Goal: Information Seeking & Learning: Learn about a topic

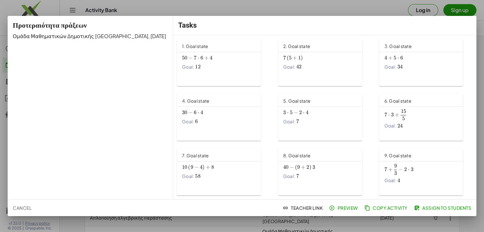
scroll to position [32, 0]
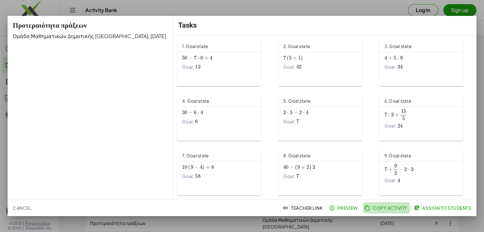
click at [387, 207] on span "Copy Activity" at bounding box center [387, 208] width 42 height 6
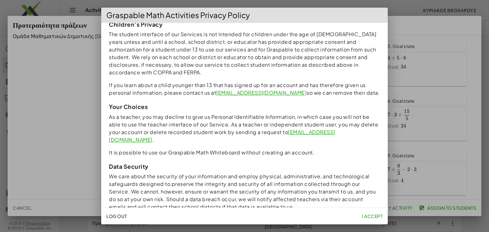
scroll to position [568, 0]
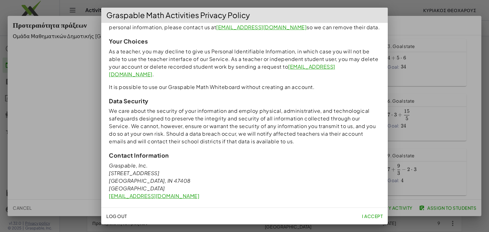
click at [372, 213] on span "I accept" at bounding box center [372, 216] width 21 height 6
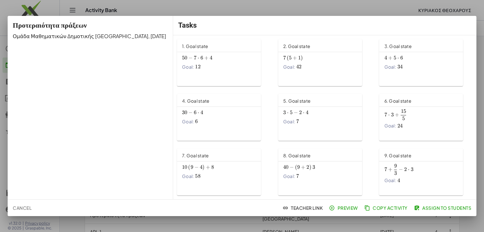
scroll to position [0, 0]
click at [194, 62] on div "50 − 7 ⋅ 6 + 4 50-7\cdot 6+4 50 − 7 ⋅ 6 + 4 Goal: 12 12 12" at bounding box center [219, 61] width 74 height 17
click at [449, 206] on span "Assign to Students" at bounding box center [443, 208] width 56 height 6
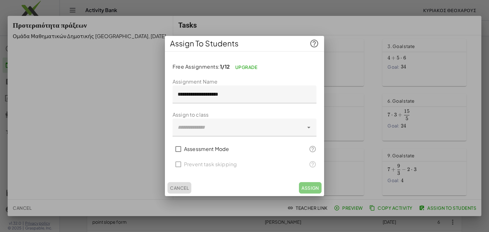
click at [172, 185] on span "Cancel" at bounding box center [179, 188] width 19 height 6
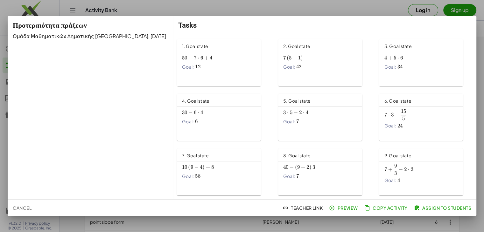
click at [197, 56] on span "7 ⋅" at bounding box center [197, 58] width 7 height 6
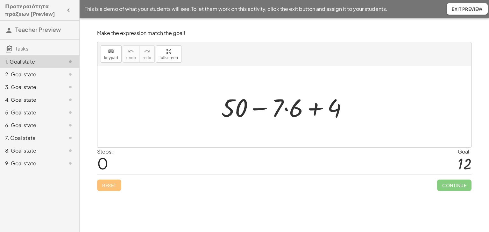
click at [467, 161] on div at bounding box center [465, 164] width 14 height 17
click at [103, 185] on div "Reset Continue" at bounding box center [284, 182] width 374 height 17
click at [113, 184] on div "Reset Continue" at bounding box center [284, 182] width 374 height 17
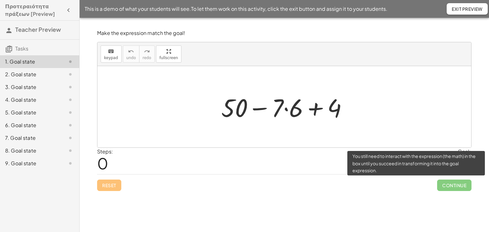
click at [448, 187] on span "Continue" at bounding box center [454, 185] width 34 height 11
click at [449, 187] on span "Continue" at bounding box center [454, 185] width 34 height 11
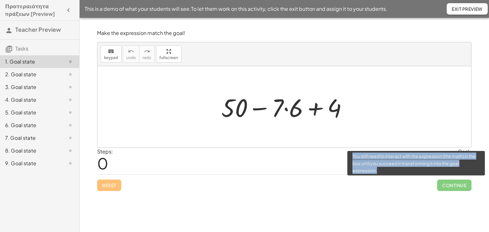
click at [449, 186] on span "Continue" at bounding box center [454, 185] width 34 height 11
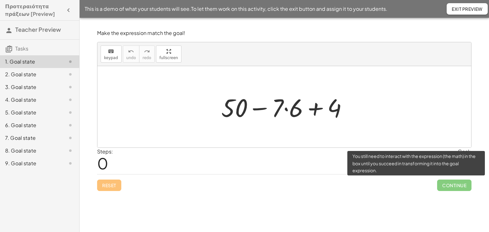
click at [449, 186] on span "Continue" at bounding box center [454, 185] width 34 height 11
drag, startPoint x: 449, startPoint y: 186, endPoint x: 426, endPoint y: 190, distance: 22.5
click at [448, 186] on span "Continue" at bounding box center [454, 185] width 34 height 11
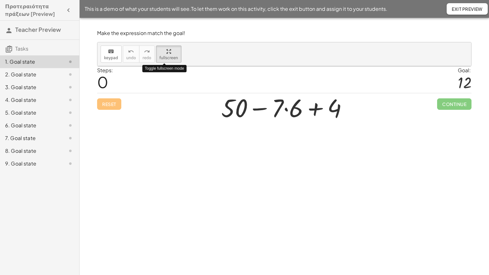
drag, startPoint x: 163, startPoint y: 51, endPoint x: 163, endPoint y: 78, distance: 27.4
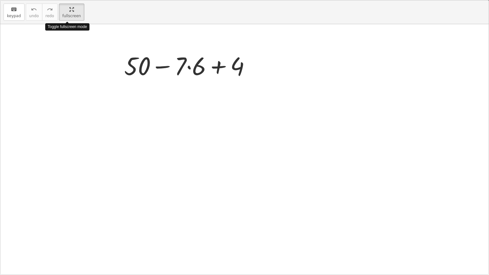
click at [163, 78] on div "keyboard keypad undo undo redo redo fullscreen Toggle fullscreen mode + 50 − · …" at bounding box center [244, 137] width 488 height 274
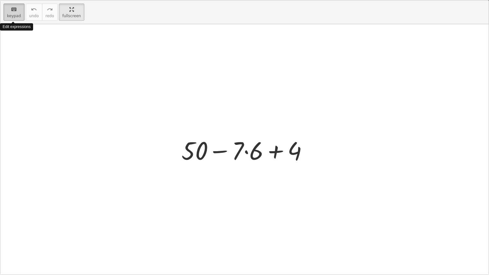
click at [11, 10] on icon "keyboard" at bounding box center [14, 10] width 6 height 8
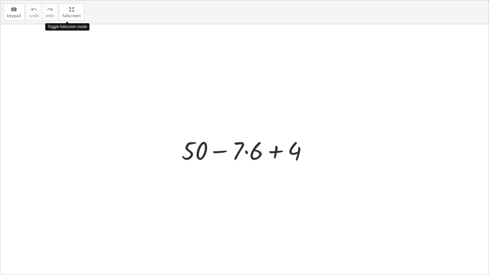
drag, startPoint x: 66, startPoint y: 14, endPoint x: 66, endPoint y: -14, distance: 27.7
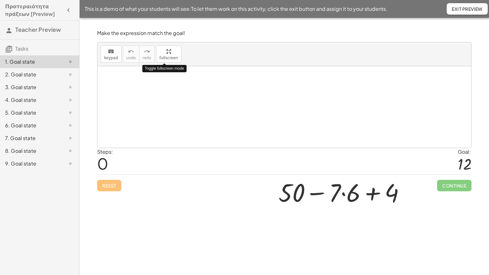
click at [66, 0] on html "Προτεραιότητα πράξεων [Preview] Teacher Preview Tasks 1. Goal state 2. Goal sta…" at bounding box center [244, 137] width 489 height 275
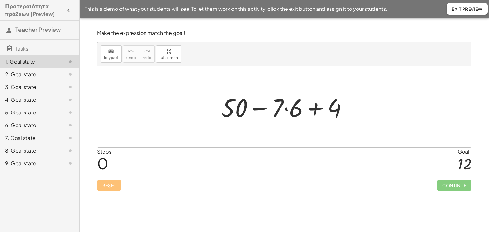
click at [267, 127] on div at bounding box center [284, 106] width 374 height 81
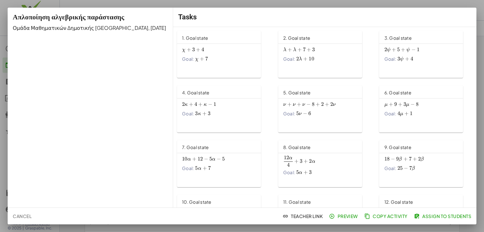
click at [189, 64] on div "χ + 3 + 4 χ+3+4 χ + 3 + 4 Goal: χ + 7 χ+7 χ + 7" at bounding box center [219, 56] width 84 height 24
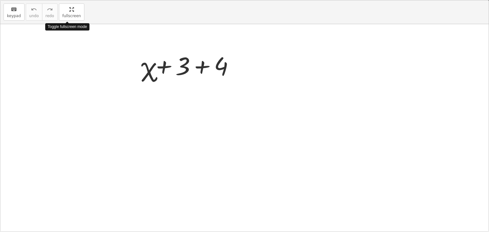
click at [167, 78] on div "keyboard keypad undo undo redo redo fullscreen Toggle fullscreen mode + χ + 3 +…" at bounding box center [244, 116] width 488 height 232
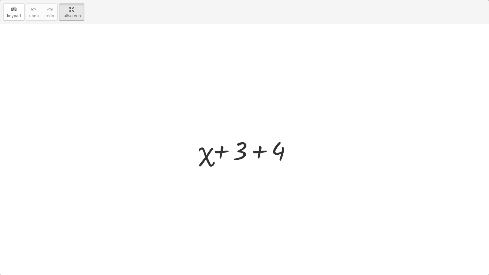
click at [205, 140] on div at bounding box center [246, 149] width 105 height 33
click at [210, 150] on div at bounding box center [246, 149] width 105 height 33
click at [72, 79] on div at bounding box center [244, 149] width 488 height 250
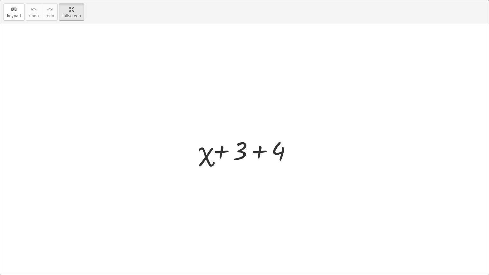
drag, startPoint x: 73, startPoint y: 80, endPoint x: 298, endPoint y: 181, distance: 246.2
click at [298, 181] on div at bounding box center [244, 149] width 488 height 250
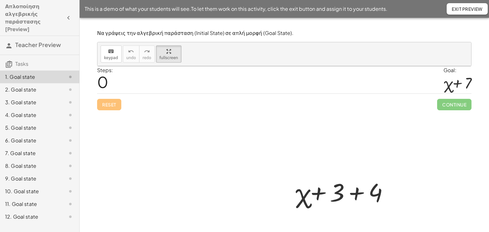
click at [443, 108] on div at bounding box center [284, 164] width 374 height 197
click at [445, 100] on div at bounding box center [284, 164] width 374 height 197
click at [26, 86] on div "2. Goal state" at bounding box center [30, 90] width 51 height 8
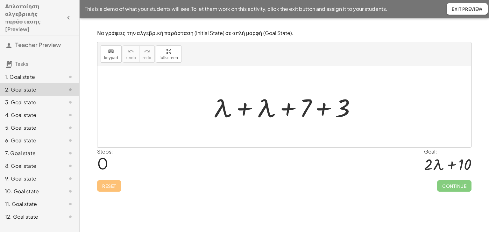
click at [28, 99] on div "3. Goal state" at bounding box center [30, 103] width 51 height 8
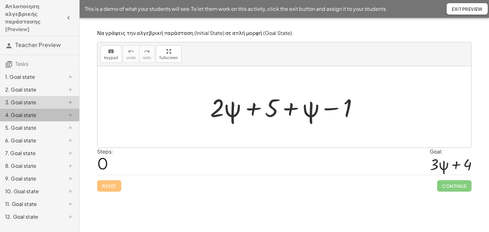
click at [26, 111] on div "4. Goal state" at bounding box center [30, 115] width 51 height 8
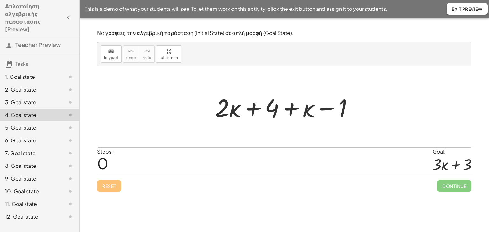
click at [29, 124] on div "5. Goal state" at bounding box center [30, 128] width 51 height 8
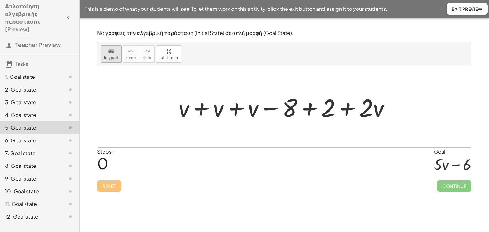
click at [111, 53] on icon "keyboard" at bounding box center [111, 52] width 6 height 8
click at [111, 52] on icon "keyboard" at bounding box center [111, 52] width 6 height 8
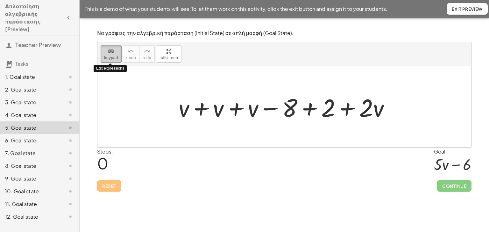
click at [111, 52] on icon "keyboard" at bounding box center [111, 52] width 6 height 8
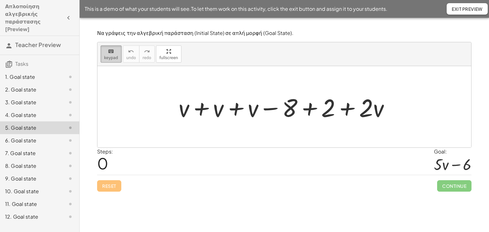
click at [107, 59] on span "keypad" at bounding box center [111, 58] width 14 height 4
click at [106, 185] on div "Reset Continue" at bounding box center [284, 183] width 374 height 17
click at [47, 43] on h3 "Teacher Preview" at bounding box center [39, 45] width 79 height 19
click at [67, 14] on icon "button" at bounding box center [69, 18] width 8 height 8
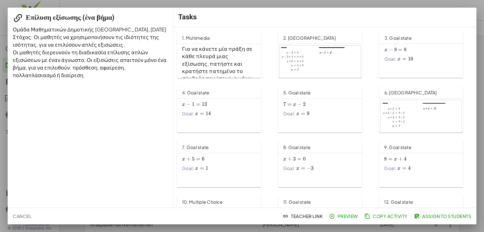
scroll to position [32, 0]
